Goal: Transaction & Acquisition: Obtain resource

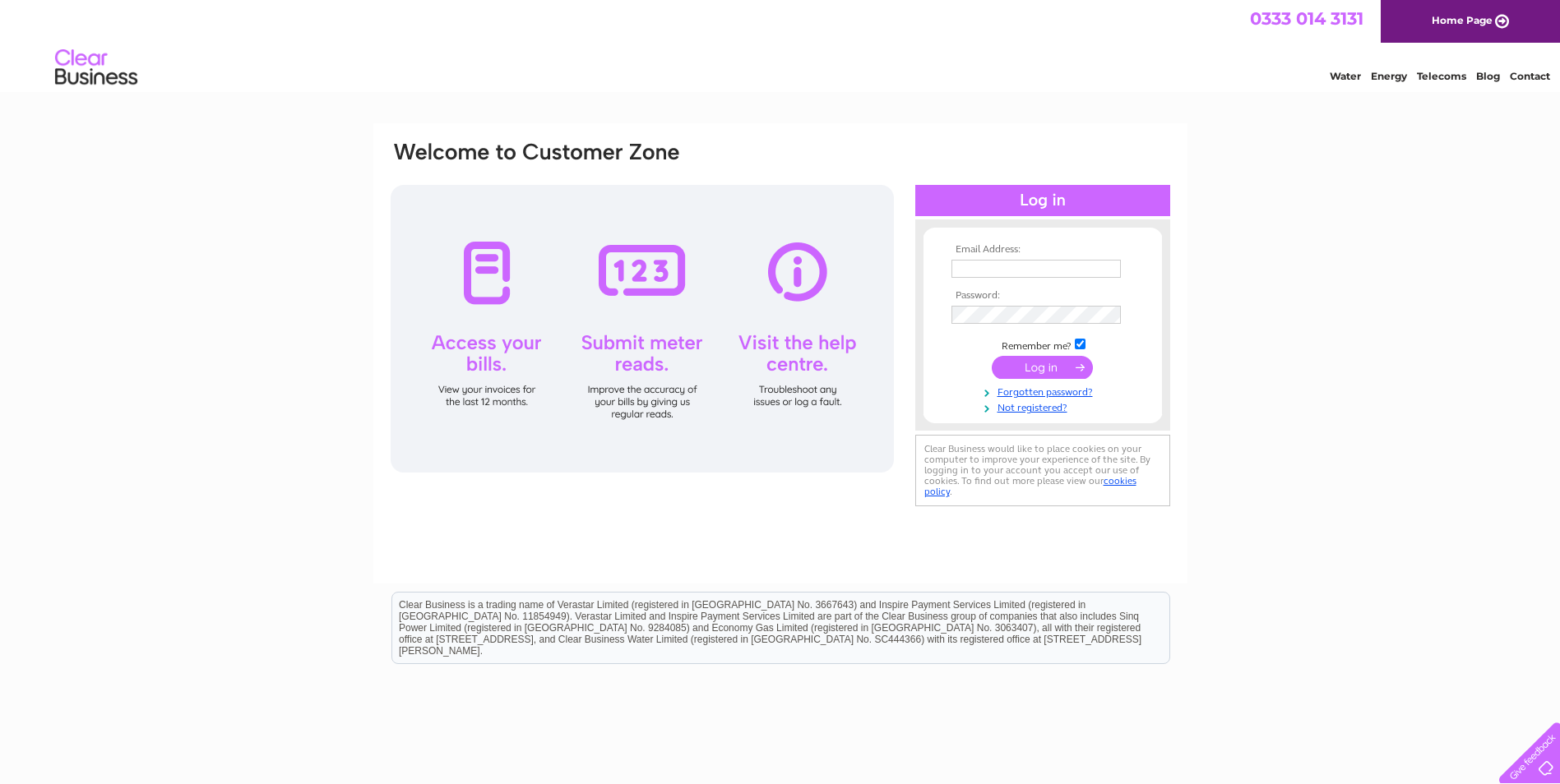
type input "[EMAIL_ADDRESS][DOMAIN_NAME]"
click at [1053, 367] on input "submit" at bounding box center [1042, 367] width 101 height 23
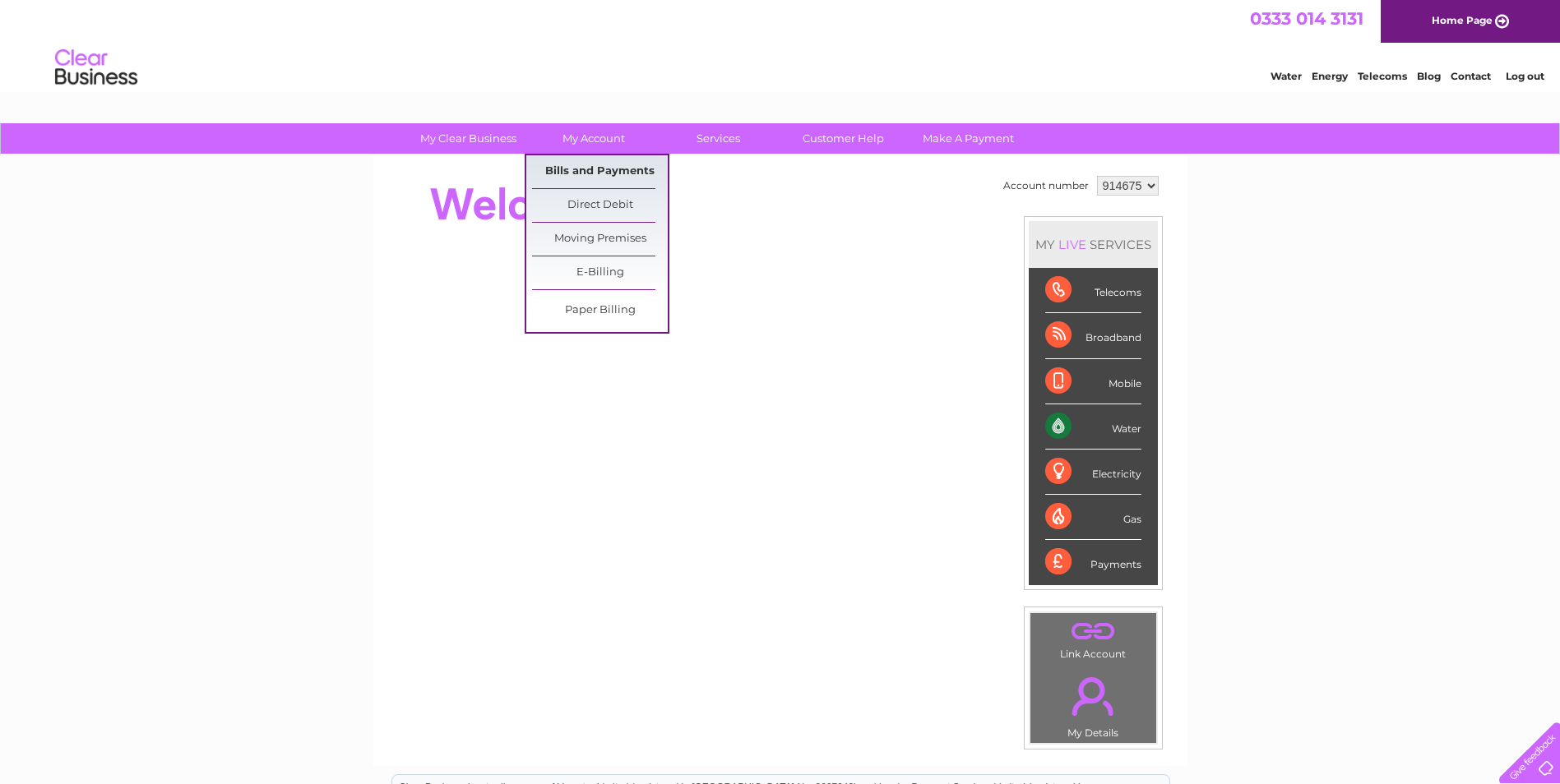
click at [605, 170] on link "Bills and Payments" at bounding box center [600, 172] width 136 height 33
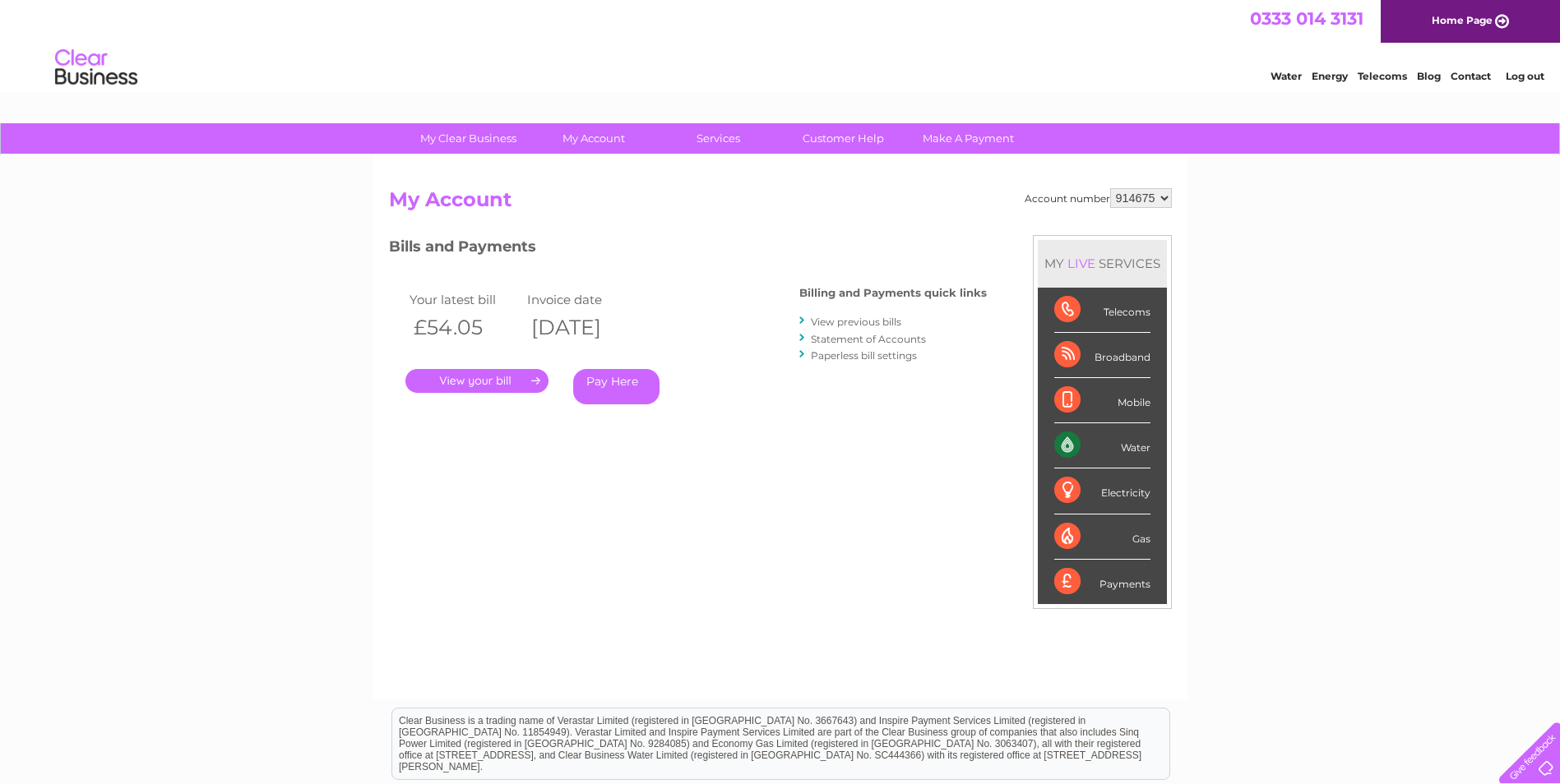
click at [483, 382] on link "." at bounding box center [477, 381] width 143 height 24
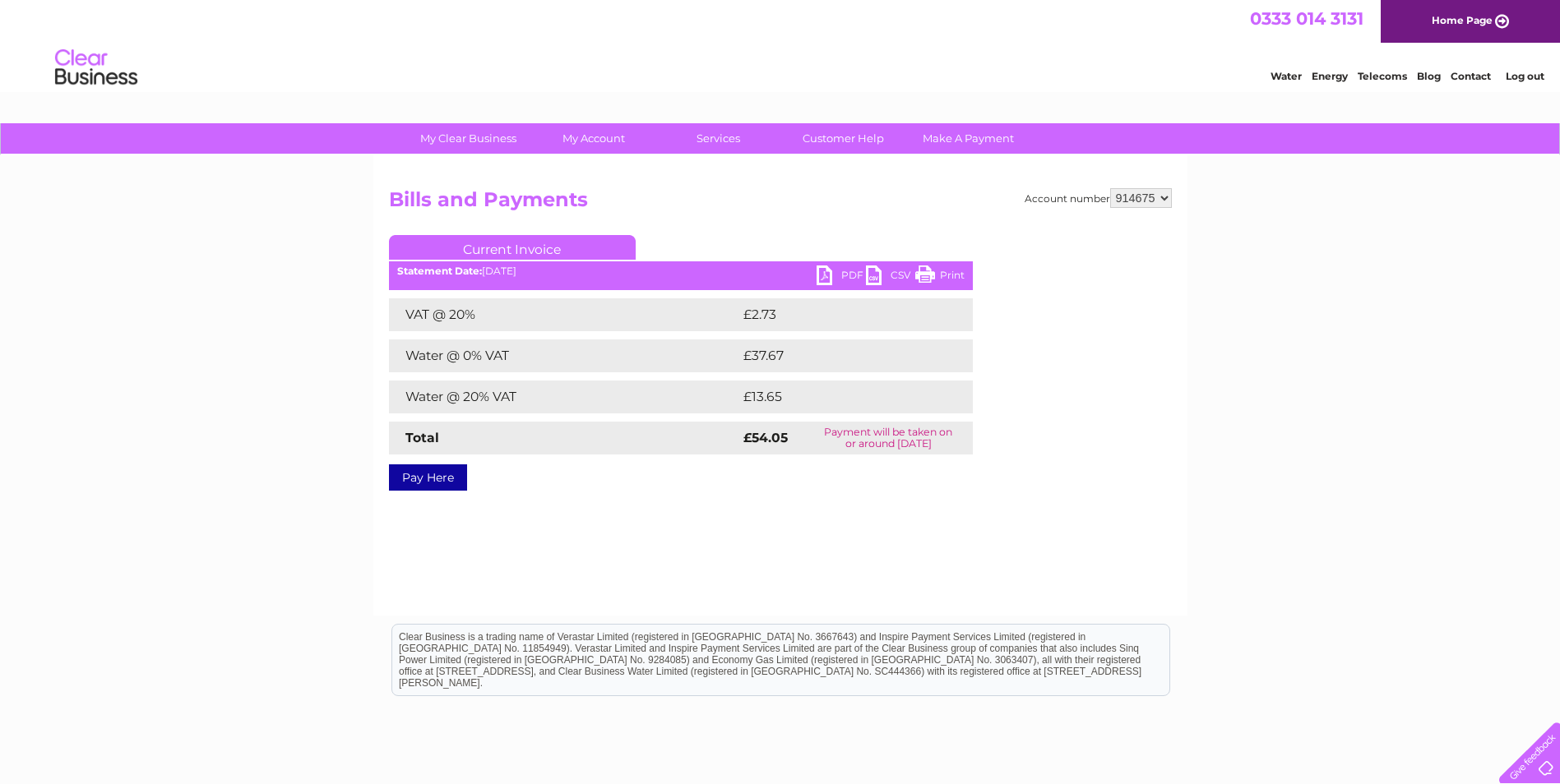
click at [844, 275] on link "PDF" at bounding box center [841, 277] width 49 height 24
